Goal: Transaction & Acquisition: Subscribe to service/newsletter

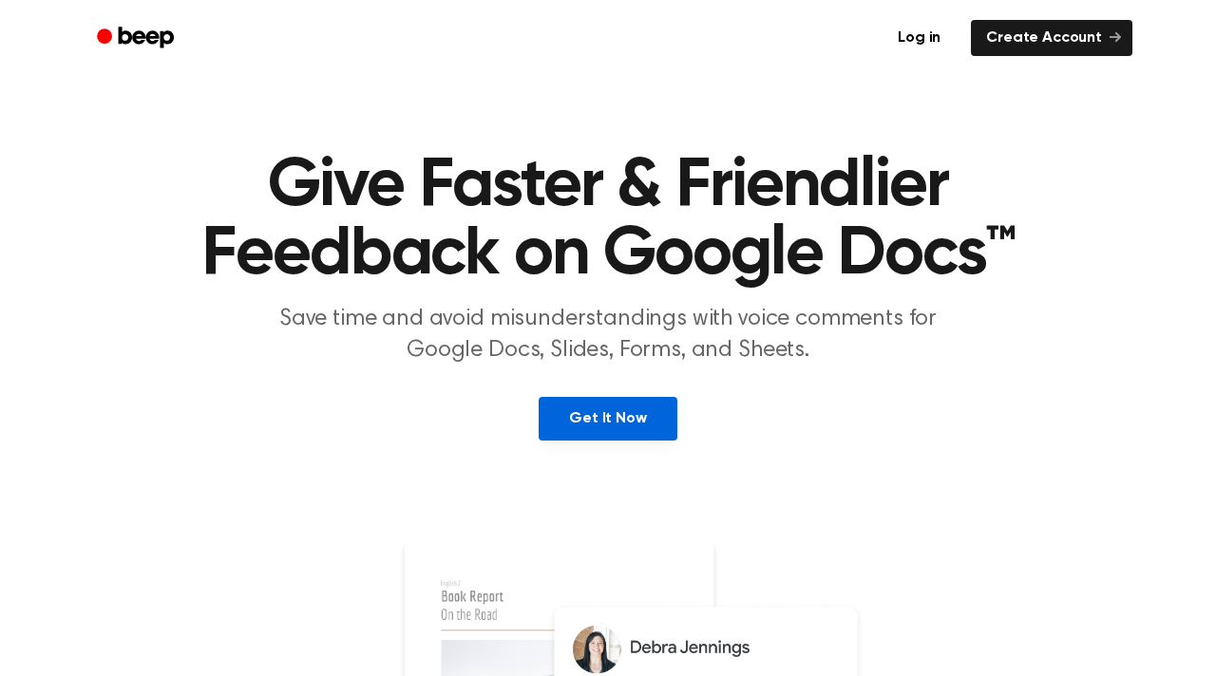
click at [608, 430] on link "Get It Now" at bounding box center [608, 419] width 138 height 44
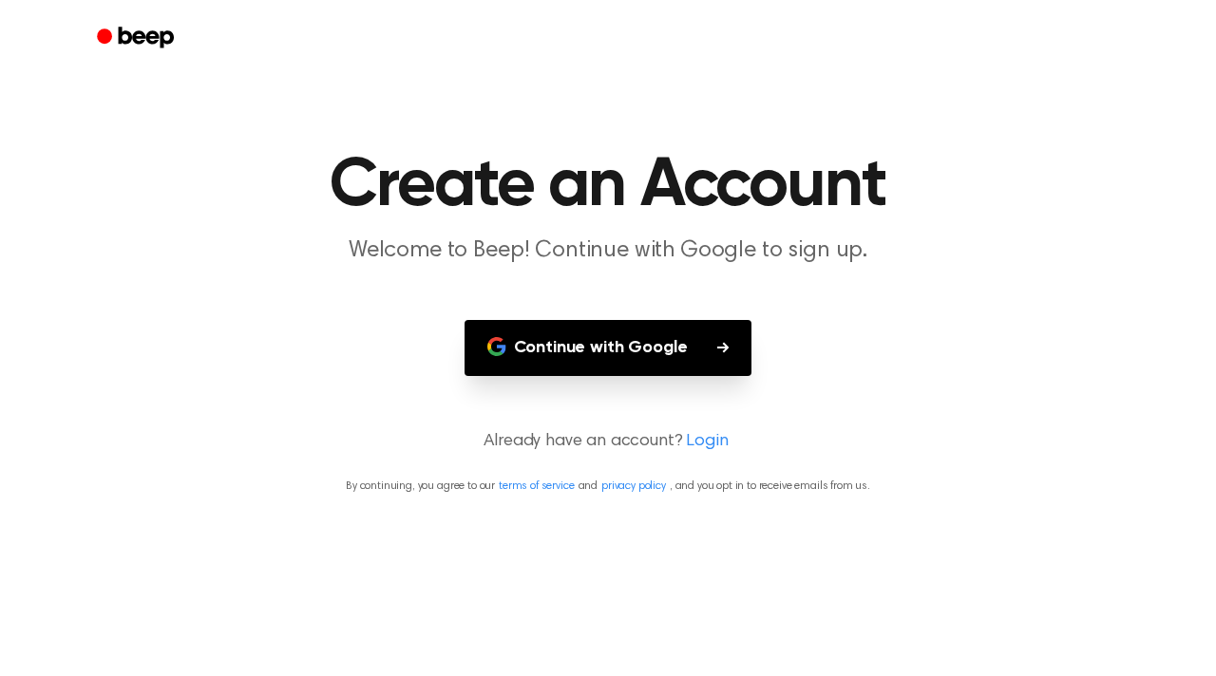
click at [618, 358] on button "Continue with Google" at bounding box center [609, 348] width 288 height 56
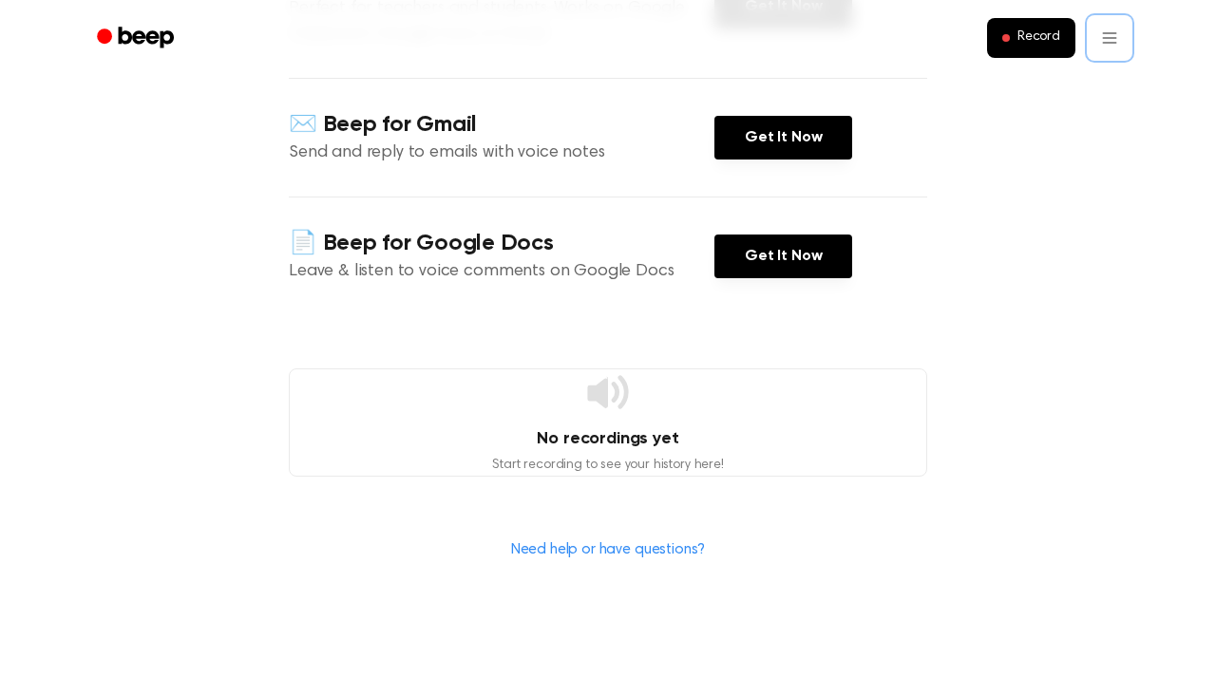
scroll to position [499, 0]
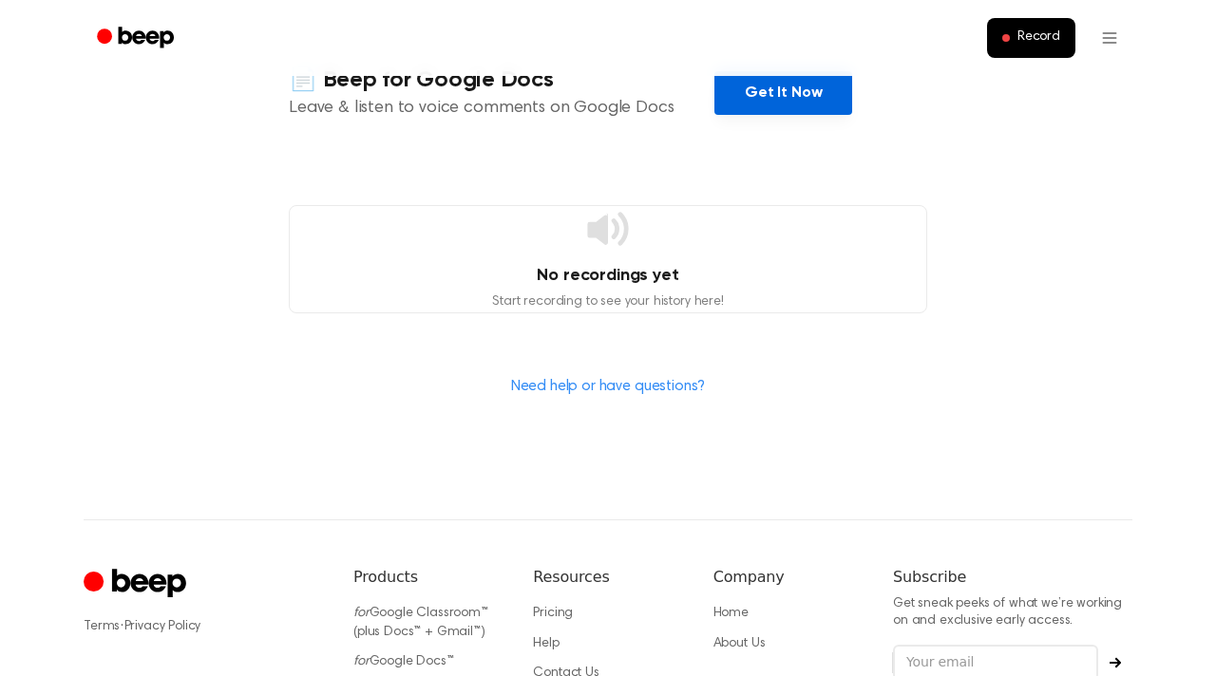
click at [740, 103] on link "Get It Now" at bounding box center [784, 93] width 138 height 44
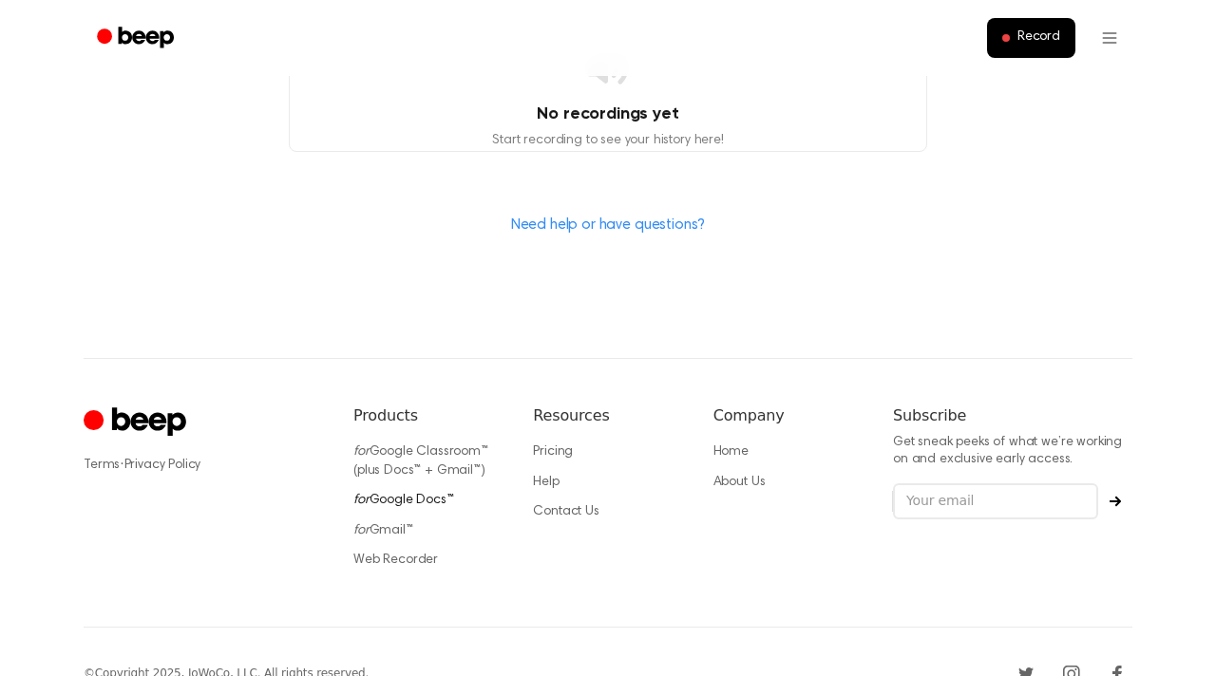
scroll to position [706, 0]
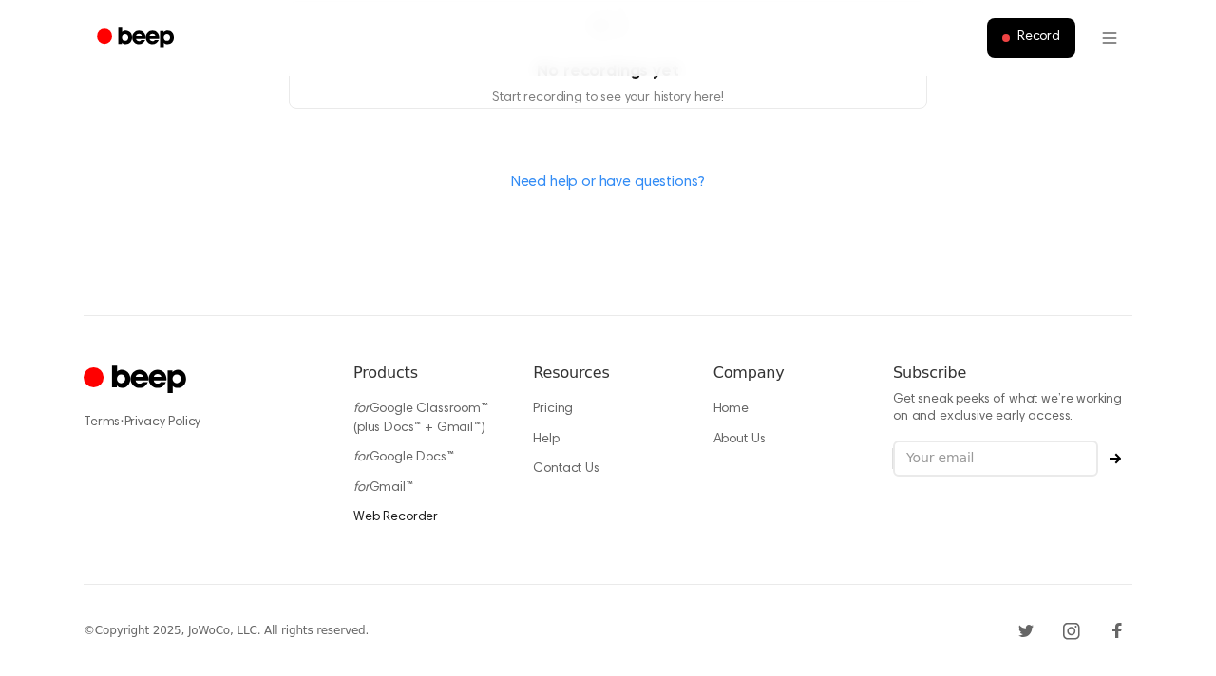
click at [384, 521] on link "Web Recorder" at bounding box center [395, 517] width 85 height 13
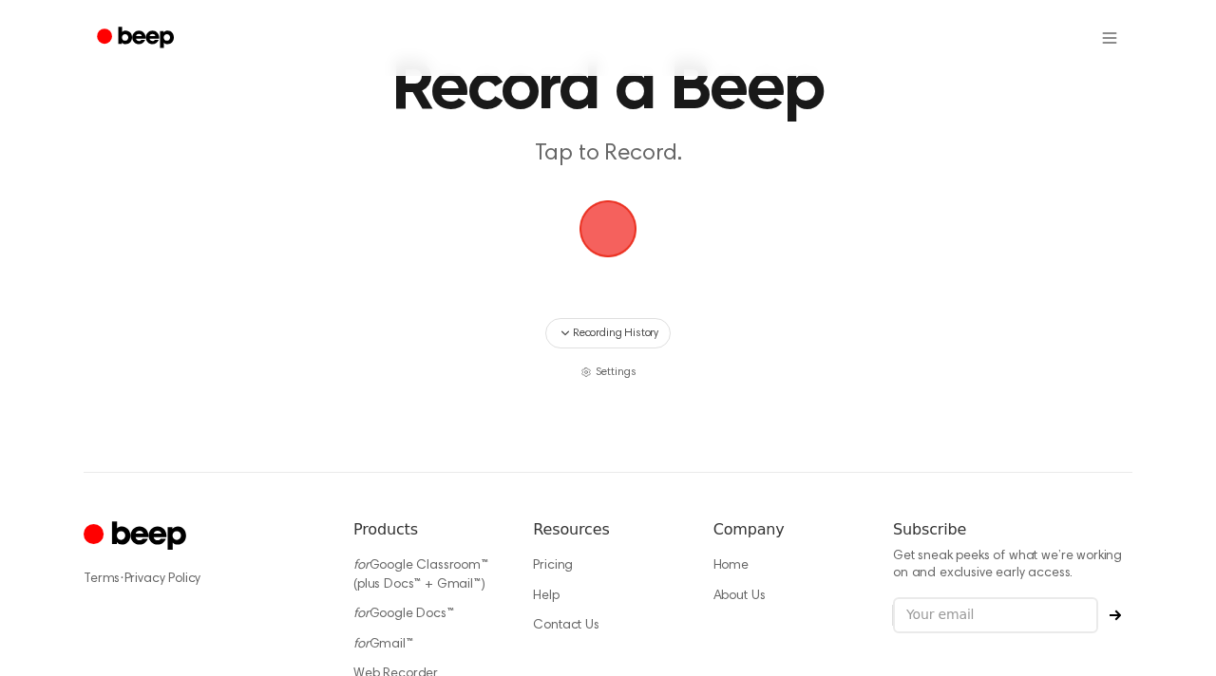
scroll to position [100, 0]
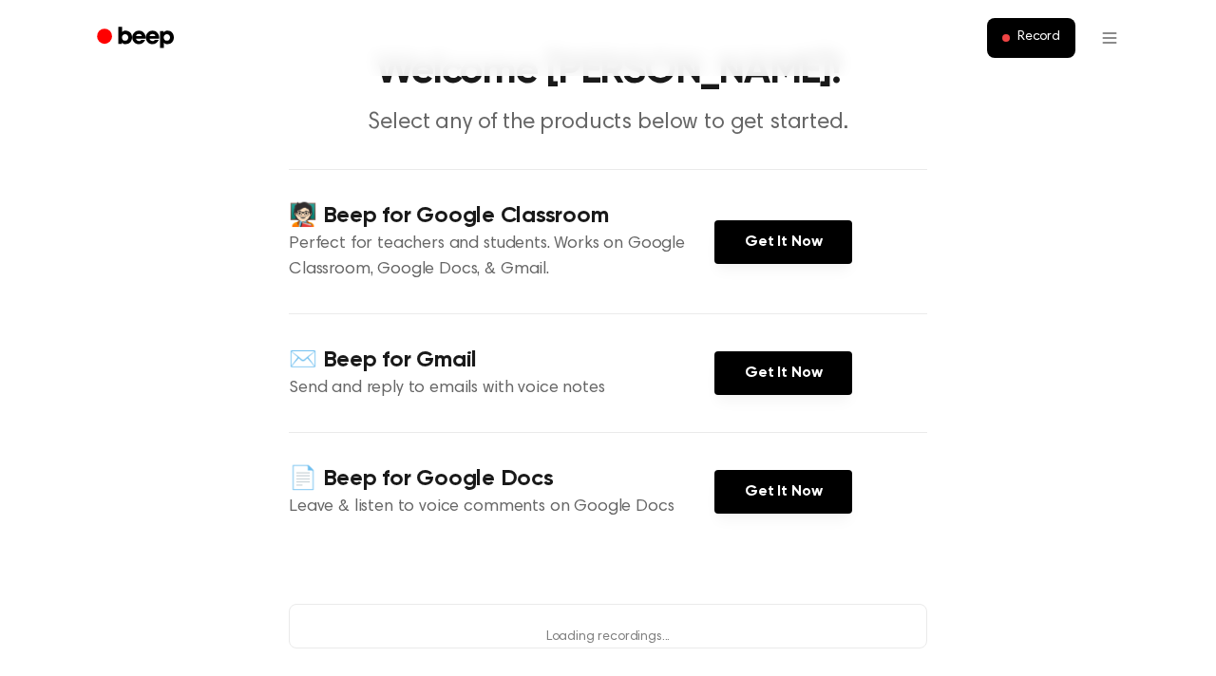
scroll to position [642, 0]
